Goal: Task Accomplishment & Management: Use online tool/utility

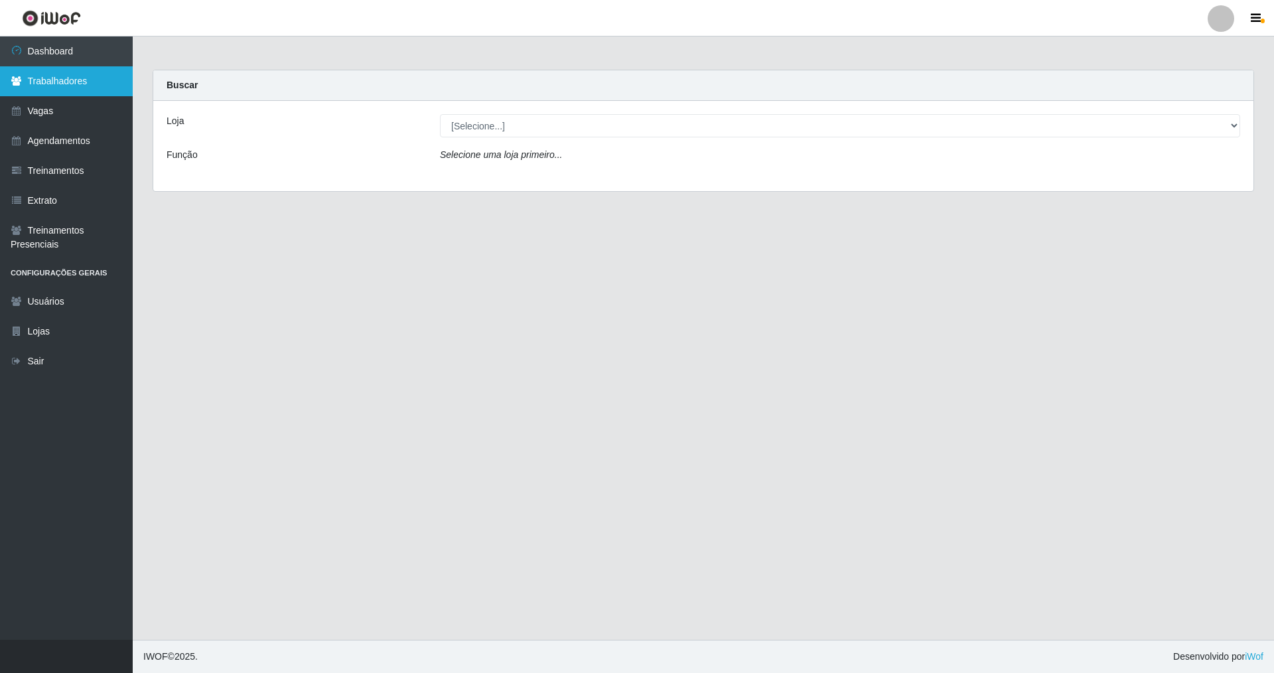
click at [47, 84] on link "Trabalhadores" at bounding box center [66, 81] width 133 height 30
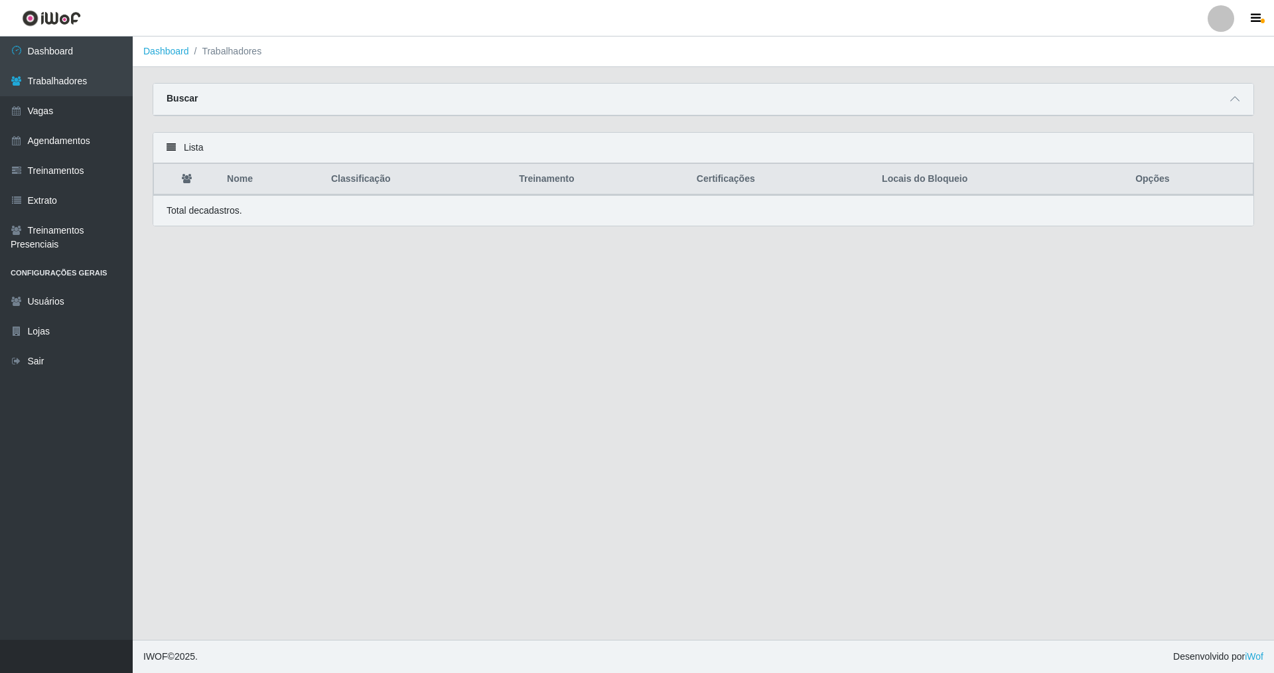
drag, startPoint x: 1230, startPoint y: 98, endPoint x: 741, endPoint y: 98, distance: 489.5
click at [546, 98] on div "Buscar" at bounding box center [703, 100] width 1100 height 32
drag, startPoint x: 1232, startPoint y: 98, endPoint x: 446, endPoint y: 98, distance: 786.0
click at [546, 98] on div "Buscar" at bounding box center [703, 100] width 1100 height 32
click at [183, 99] on strong "Buscar" at bounding box center [181, 98] width 31 height 11
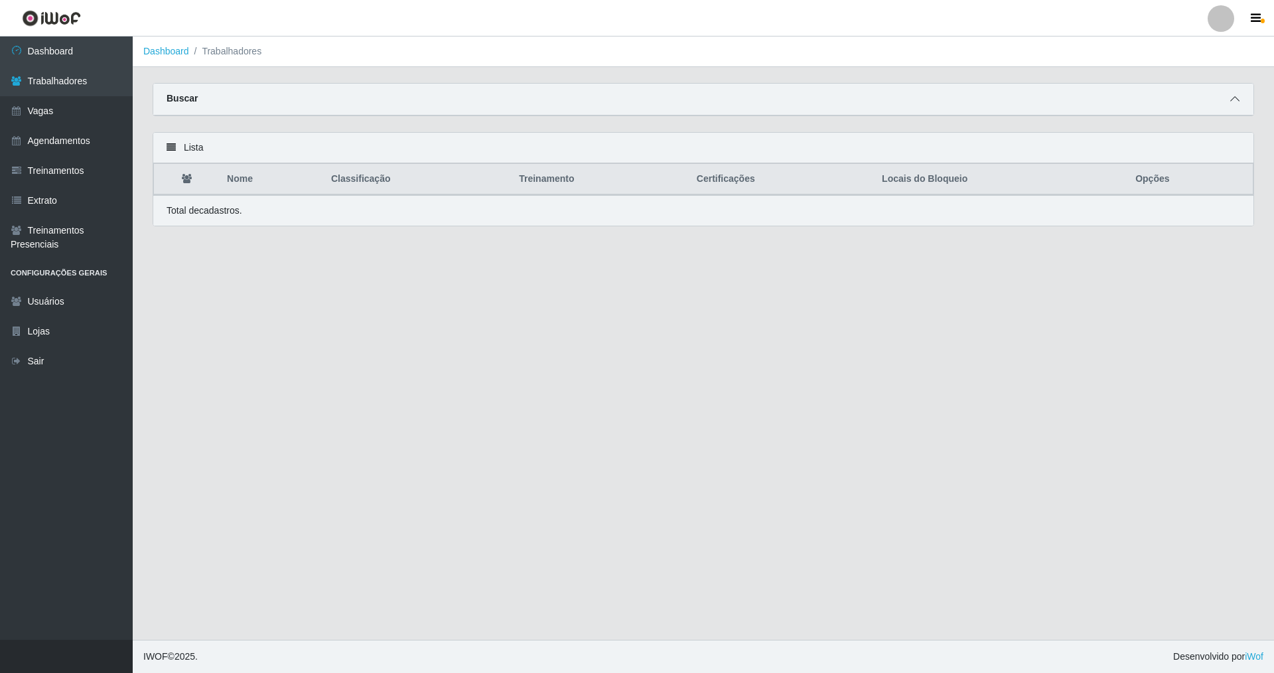
click at [546, 99] on span at bounding box center [1234, 99] width 16 height 15
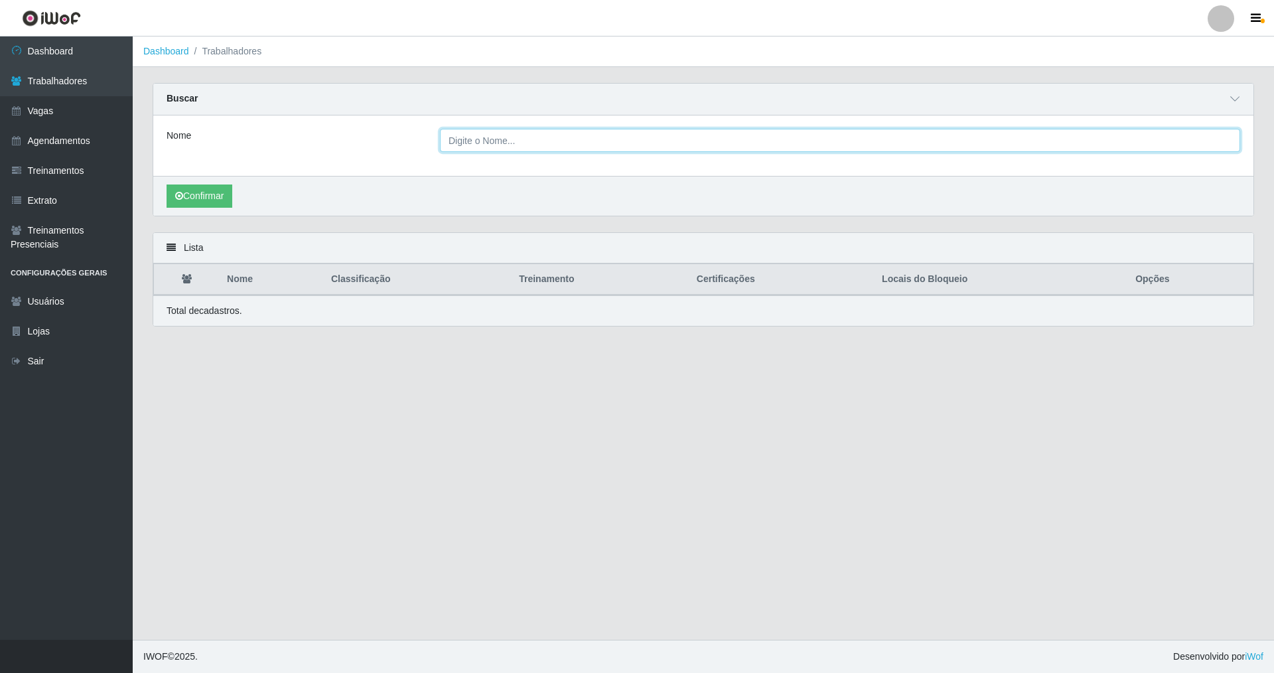
click at [504, 137] on input "Nome" at bounding box center [840, 140] width 800 height 23
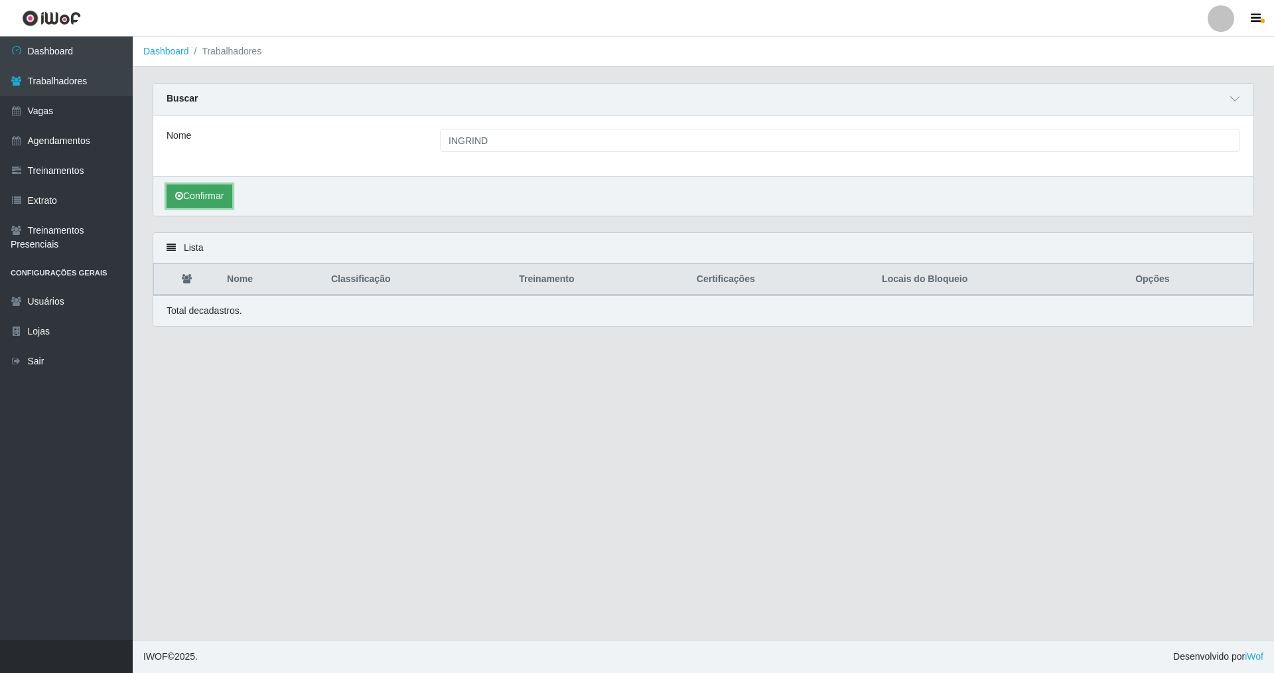
click at [226, 200] on button "Confirmar" at bounding box center [199, 195] width 66 height 23
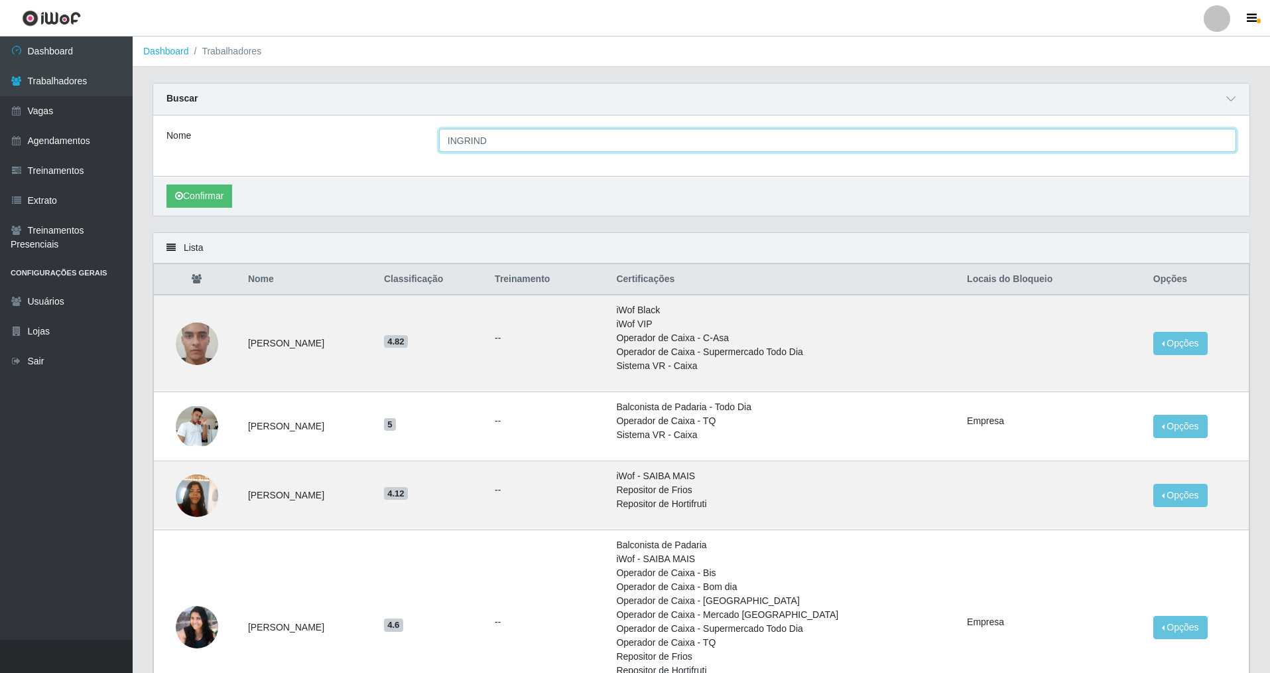
click at [531, 143] on input "INGRIND" at bounding box center [837, 140] width 797 height 23
type input "INGR"
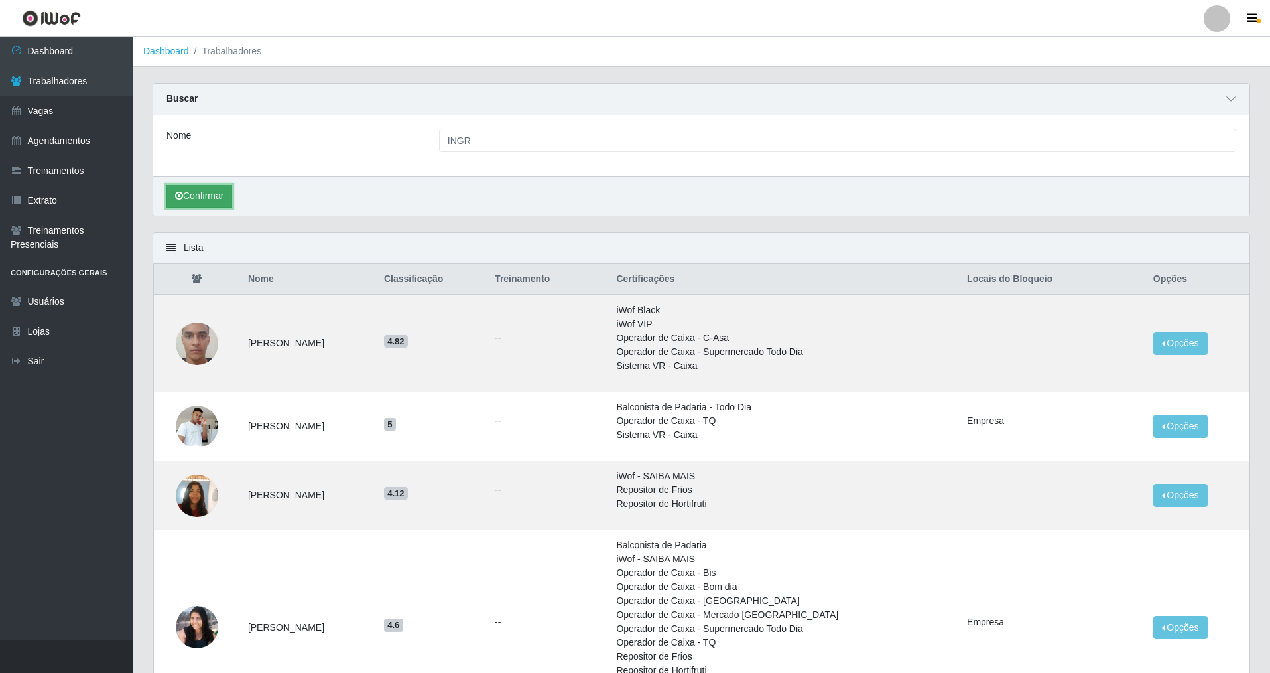
click at [206, 199] on button "Confirmar" at bounding box center [199, 195] width 66 height 23
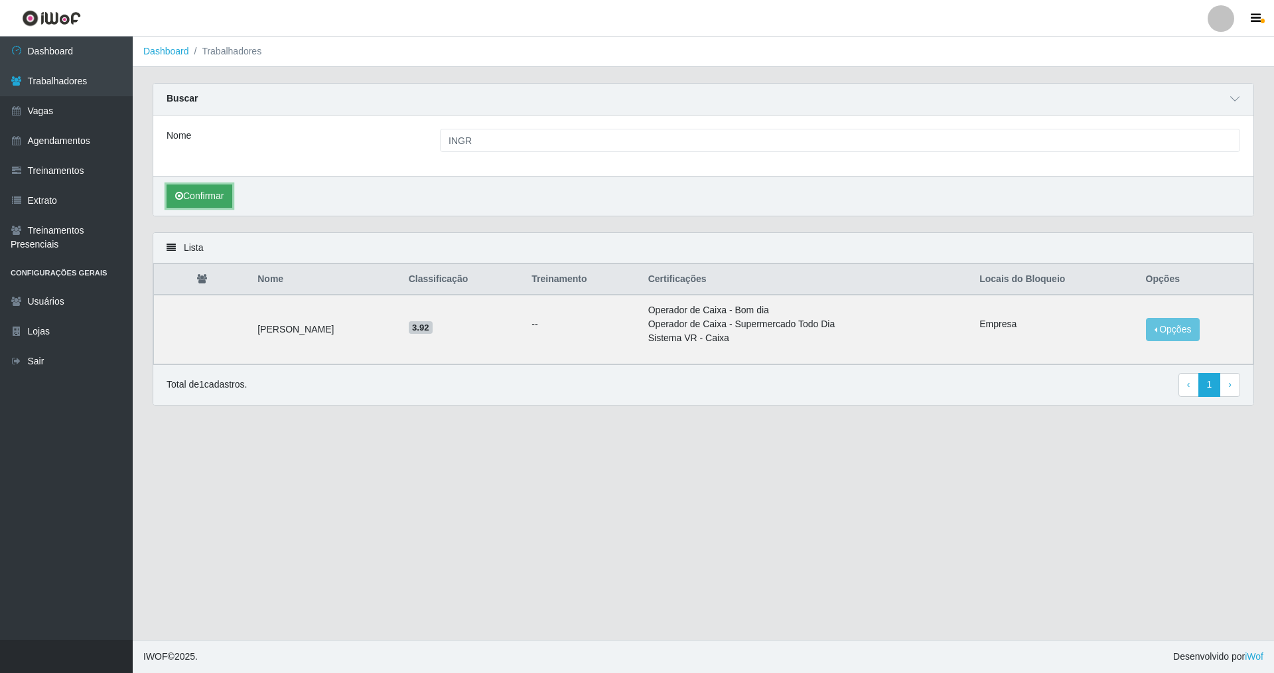
click at [204, 195] on button "Confirmar" at bounding box center [199, 195] width 66 height 23
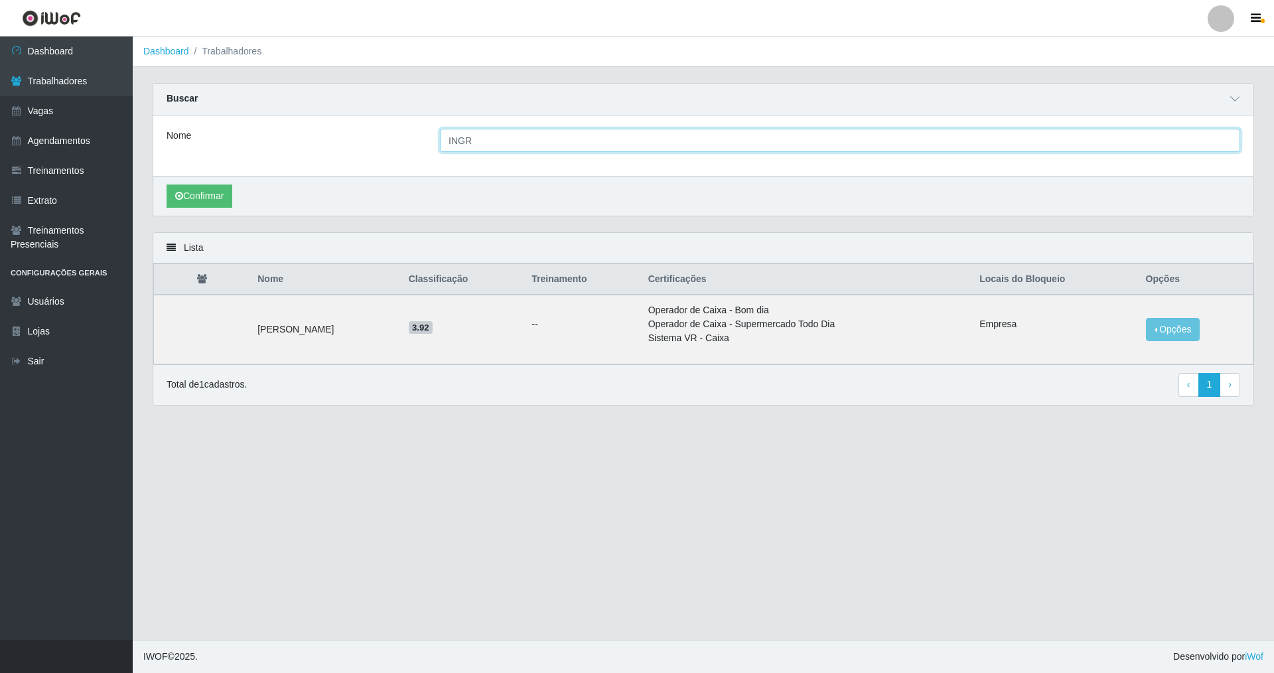
click at [496, 139] on input "INGR" at bounding box center [840, 140] width 800 height 23
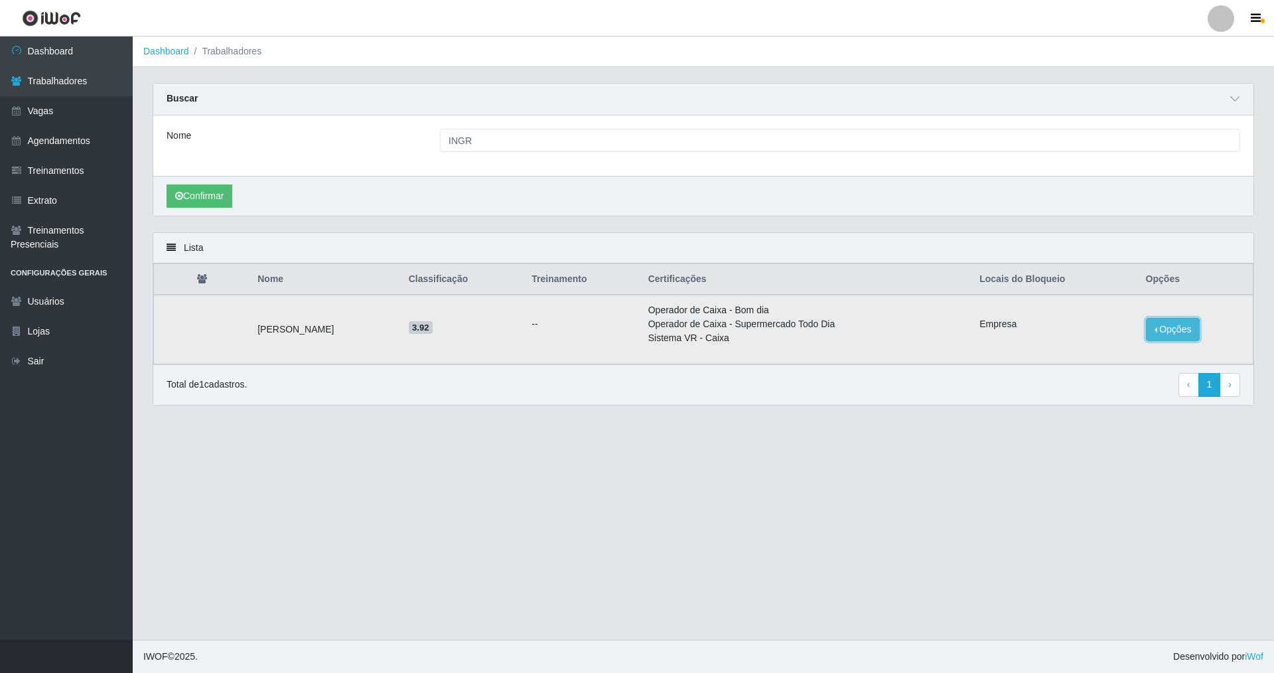
click at [546, 330] on button "Opções" at bounding box center [1173, 329] width 54 height 23
click at [546, 316] on button "Desbloquear - Empresa" at bounding box center [1083, 319] width 122 height 28
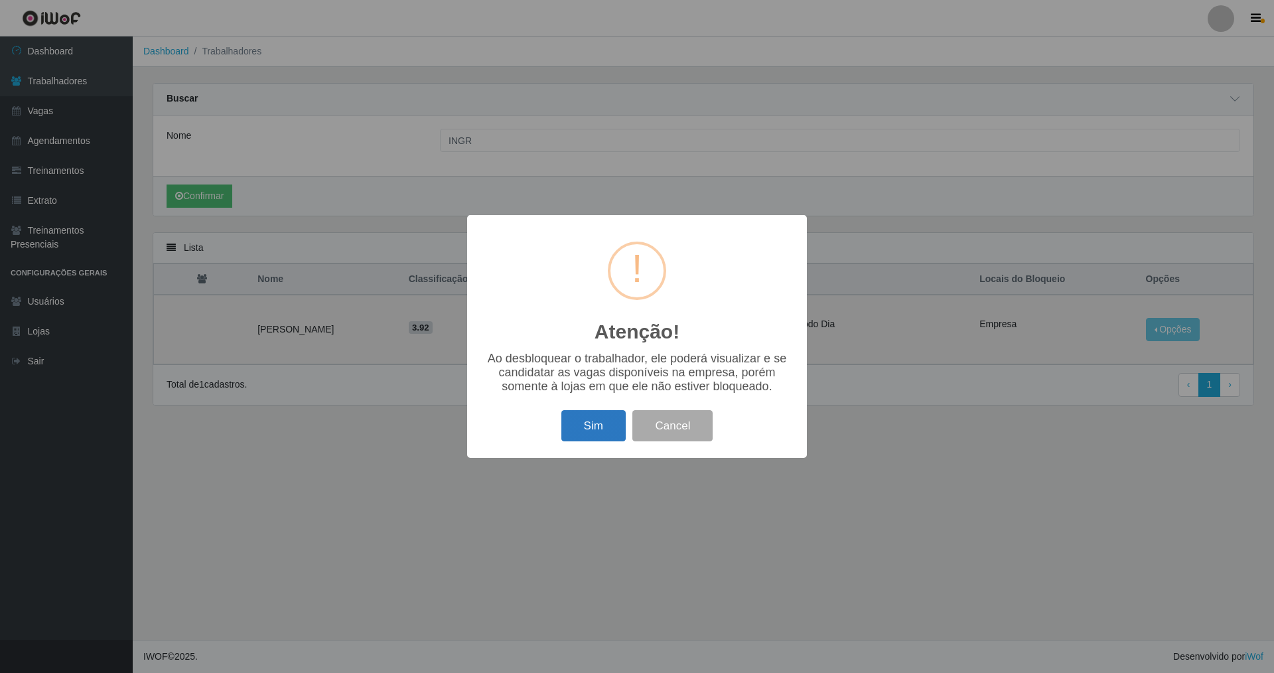
click at [546, 428] on button "Sim" at bounding box center [593, 425] width 64 height 31
